Goal: Task Accomplishment & Management: Manage account settings

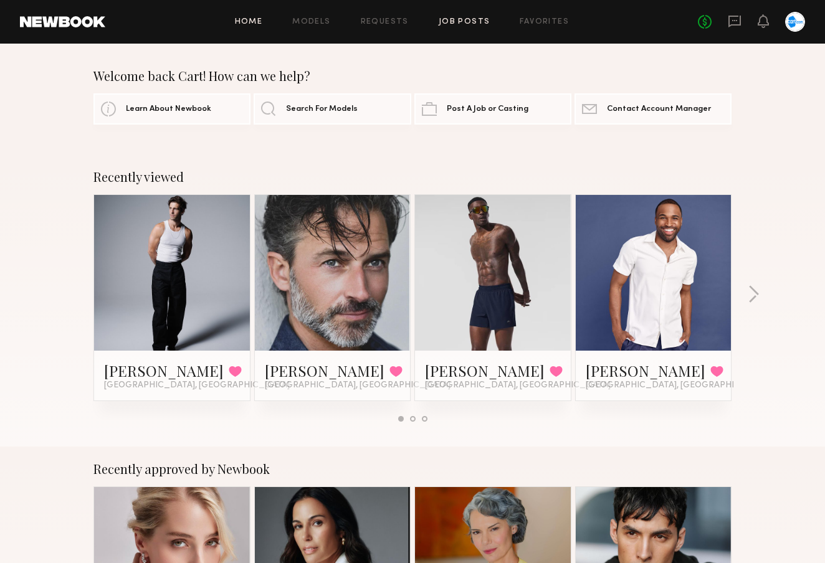
click at [448, 24] on link "Job Posts" at bounding box center [465, 22] width 52 height 8
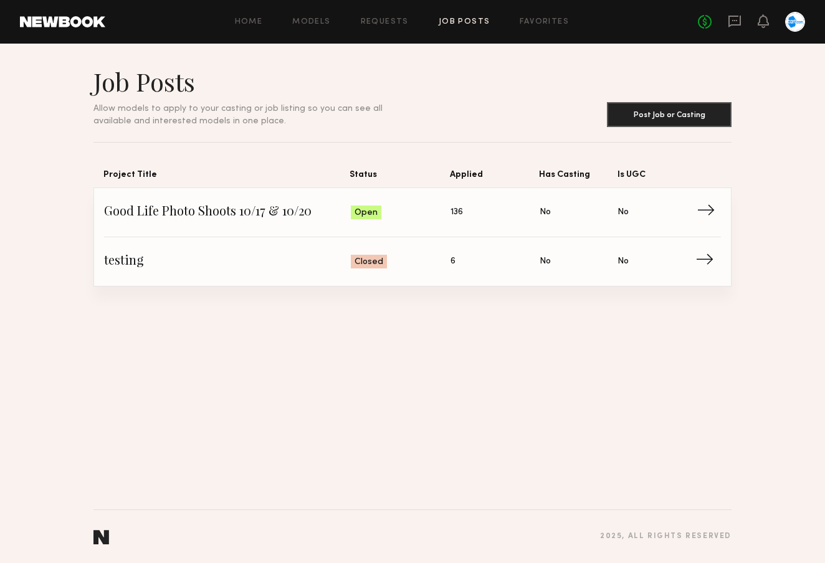
click at [339, 217] on span "Good Life Photo Shoots 10/17 & 10/20" at bounding box center [227, 212] width 247 height 19
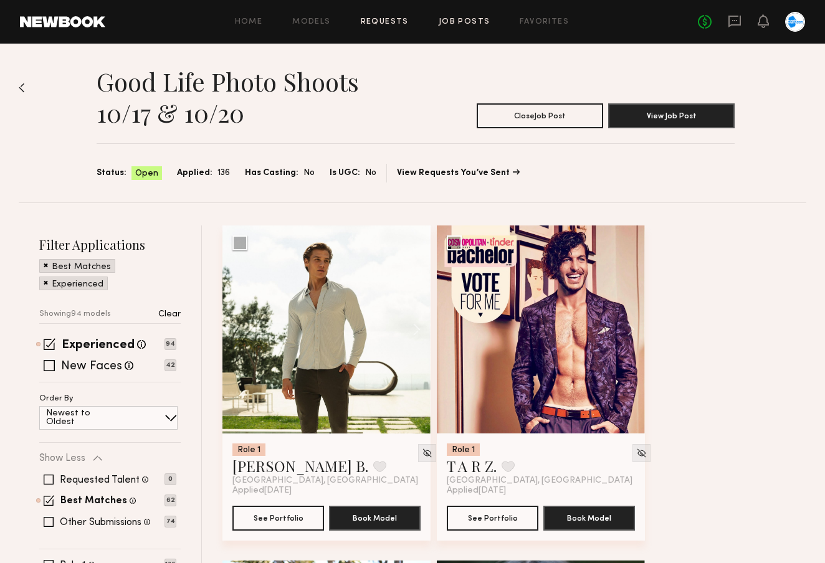
click at [383, 23] on link "Requests" at bounding box center [385, 22] width 48 height 8
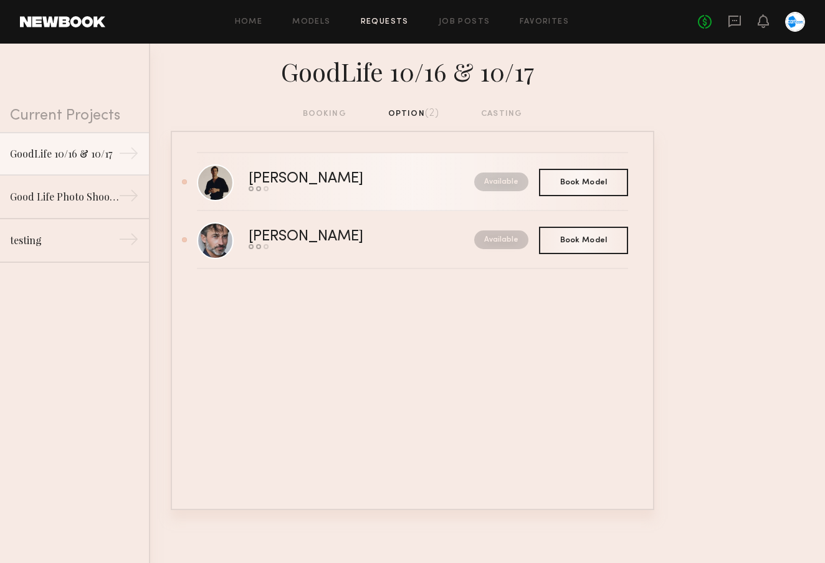
click at [325, 197] on link "[PERSON_NAME] Send request Model response Book model Available" at bounding box center [412, 182] width 431 height 58
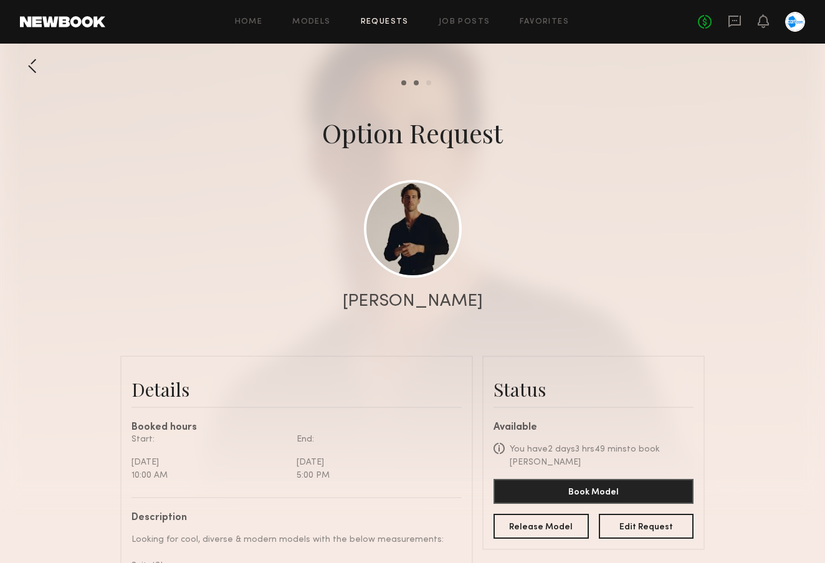
click at [31, 67] on div at bounding box center [32, 66] width 25 height 25
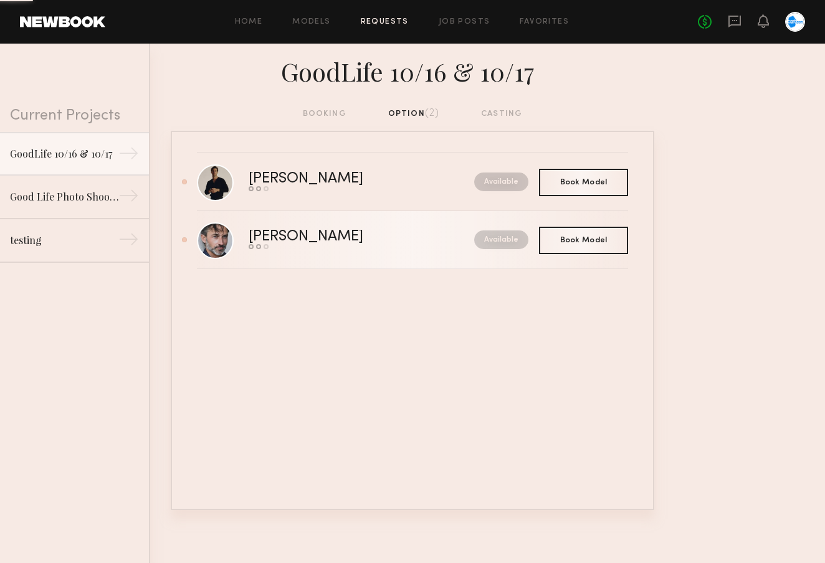
click at [344, 249] on link "[PERSON_NAME] Send request Model response Book model Available" at bounding box center [412, 240] width 431 height 58
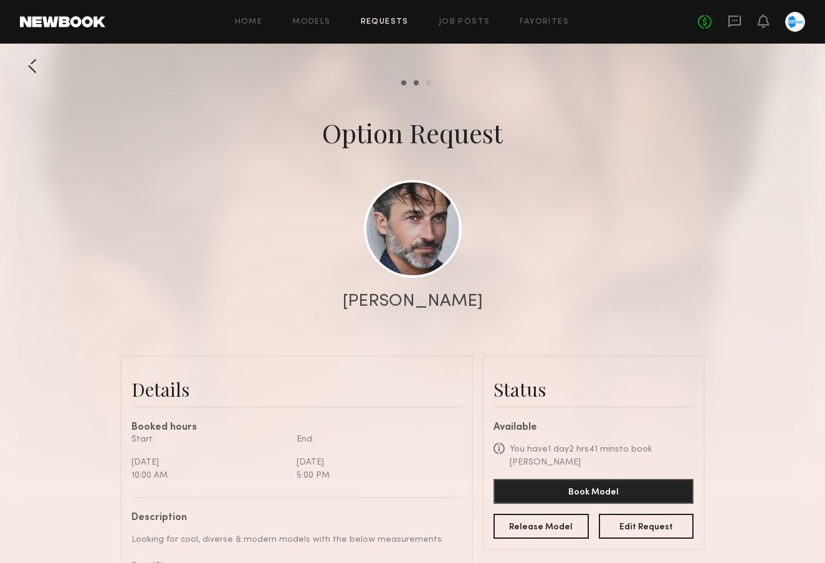
click at [32, 69] on div at bounding box center [32, 66] width 25 height 25
